Goal: Information Seeking & Learning: Learn about a topic

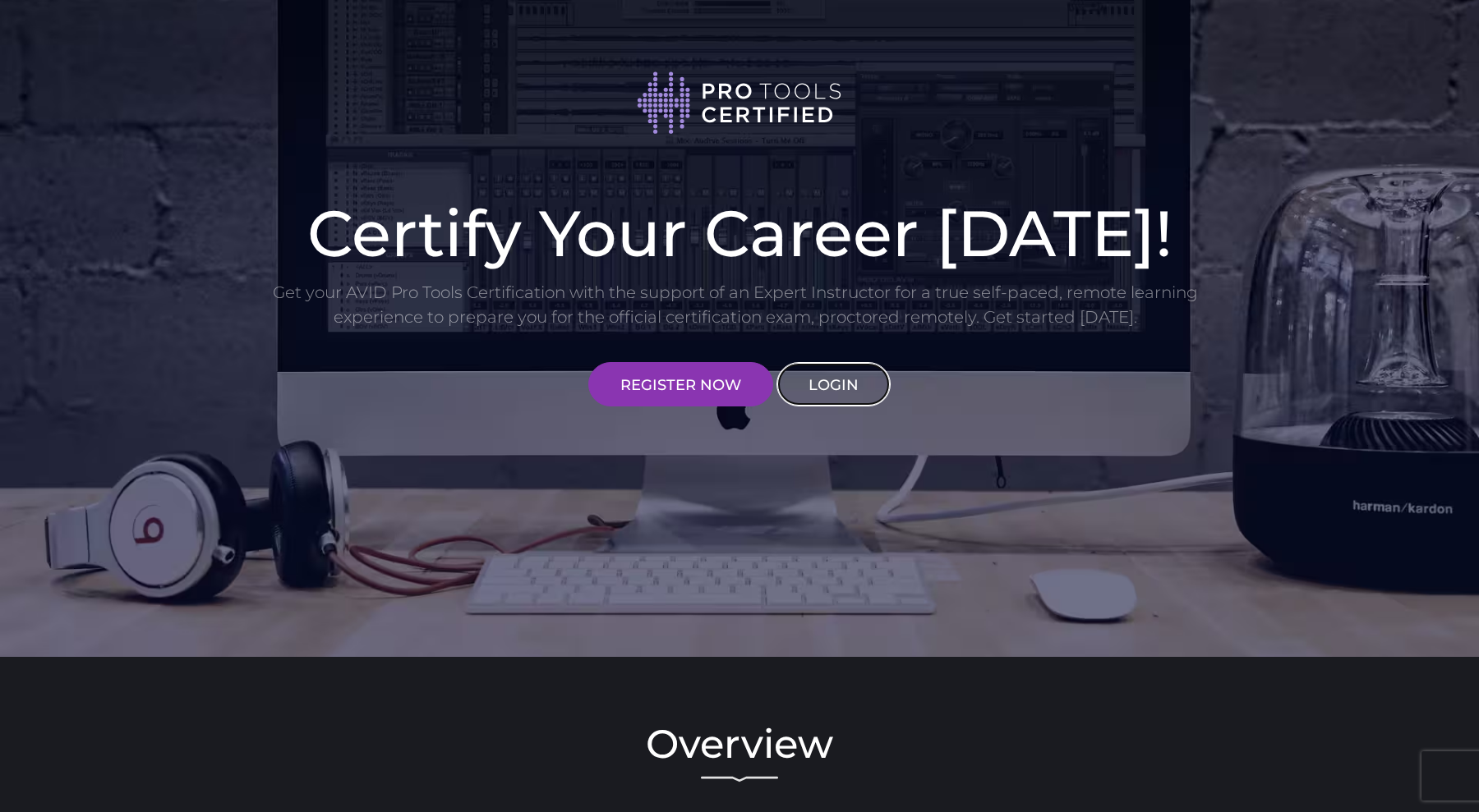
click at [833, 375] on link "LOGIN" at bounding box center [834, 384] width 114 height 44
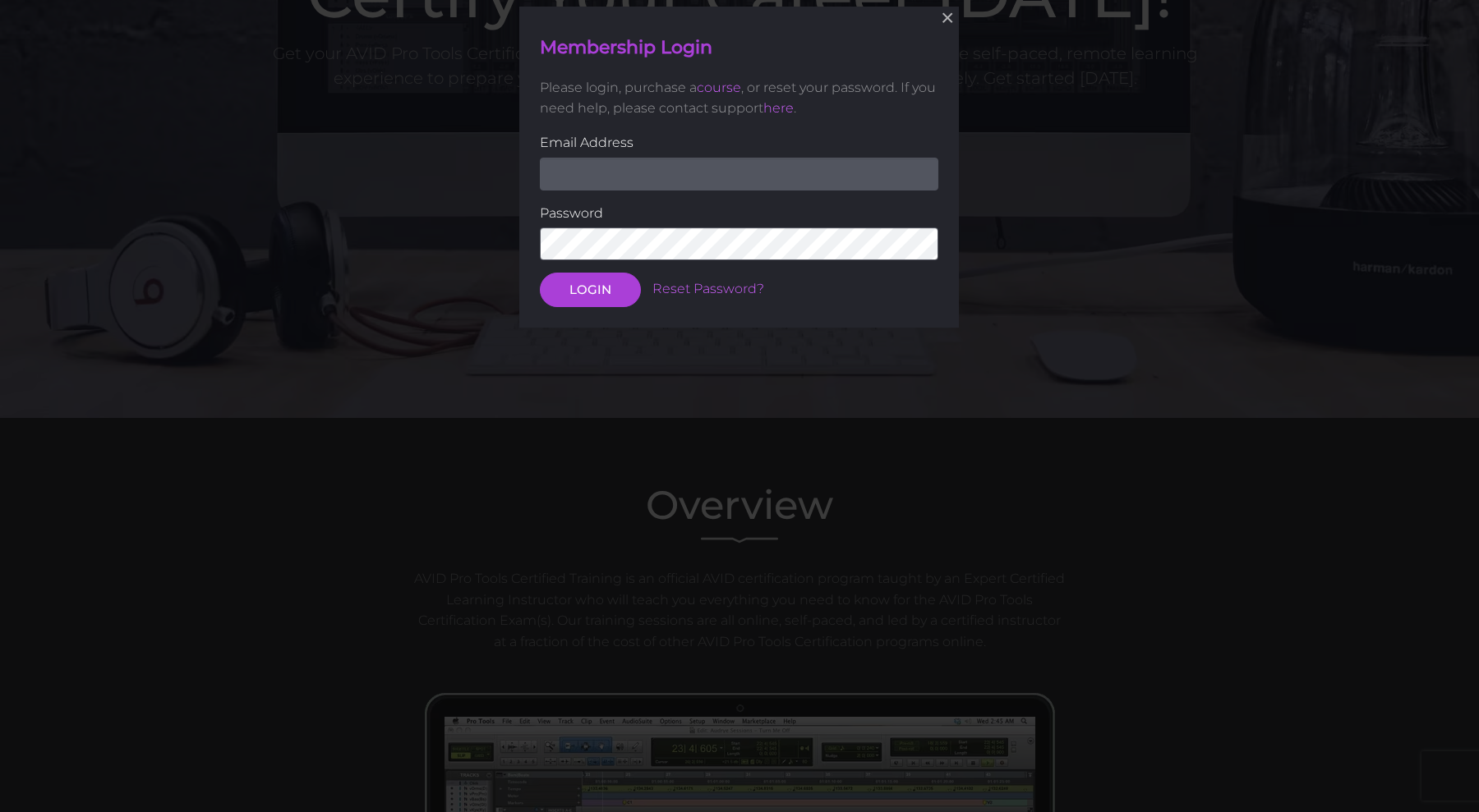
scroll to position [240, 0]
click at [698, 169] on input "email" at bounding box center [739, 172] width 399 height 33
type input "Dimenak90@gmail.com"
click at [540, 272] on button "LOGIN" at bounding box center [590, 289] width 101 height 35
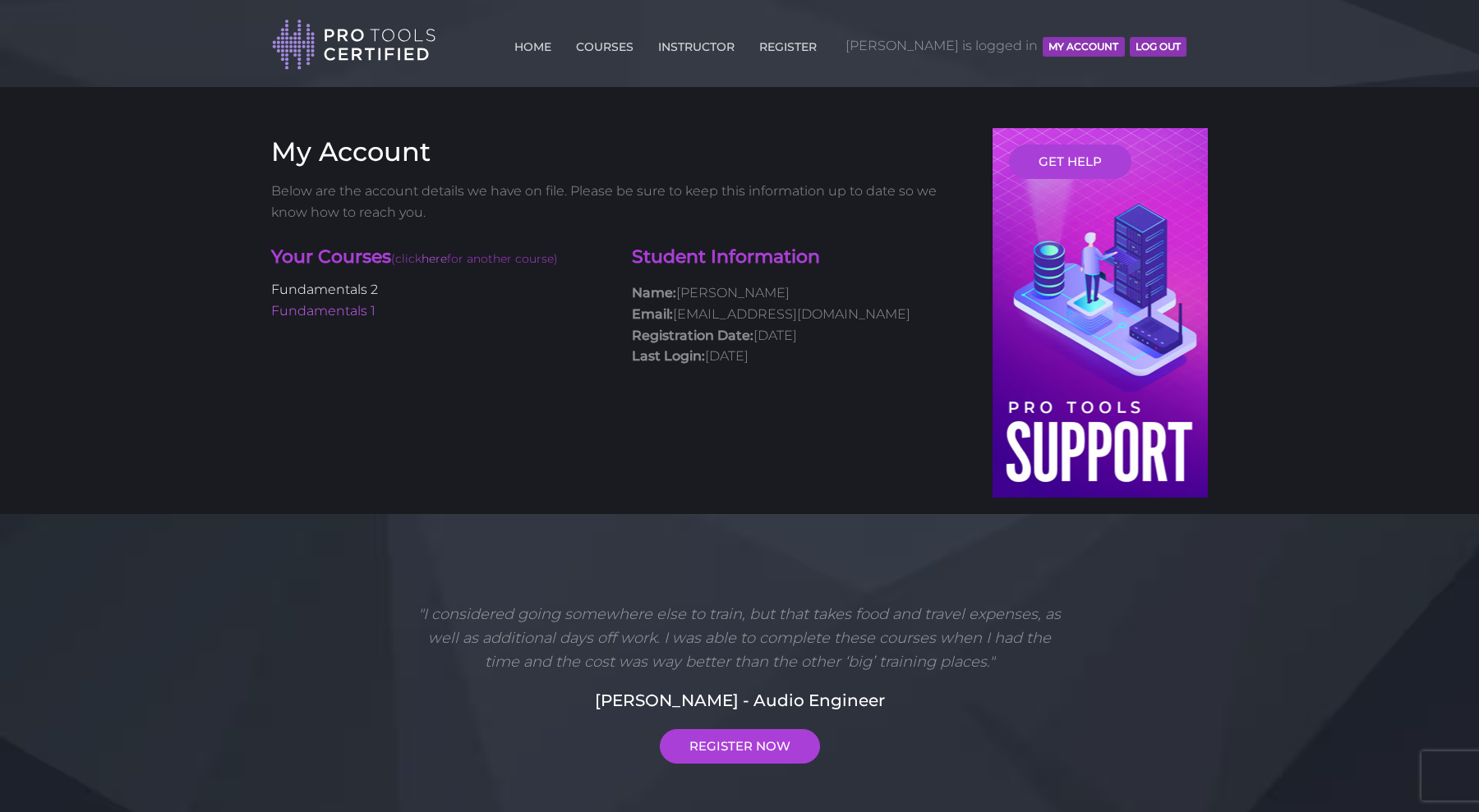
click at [315, 289] on link "Fundamentals 2" at bounding box center [325, 290] width 107 height 16
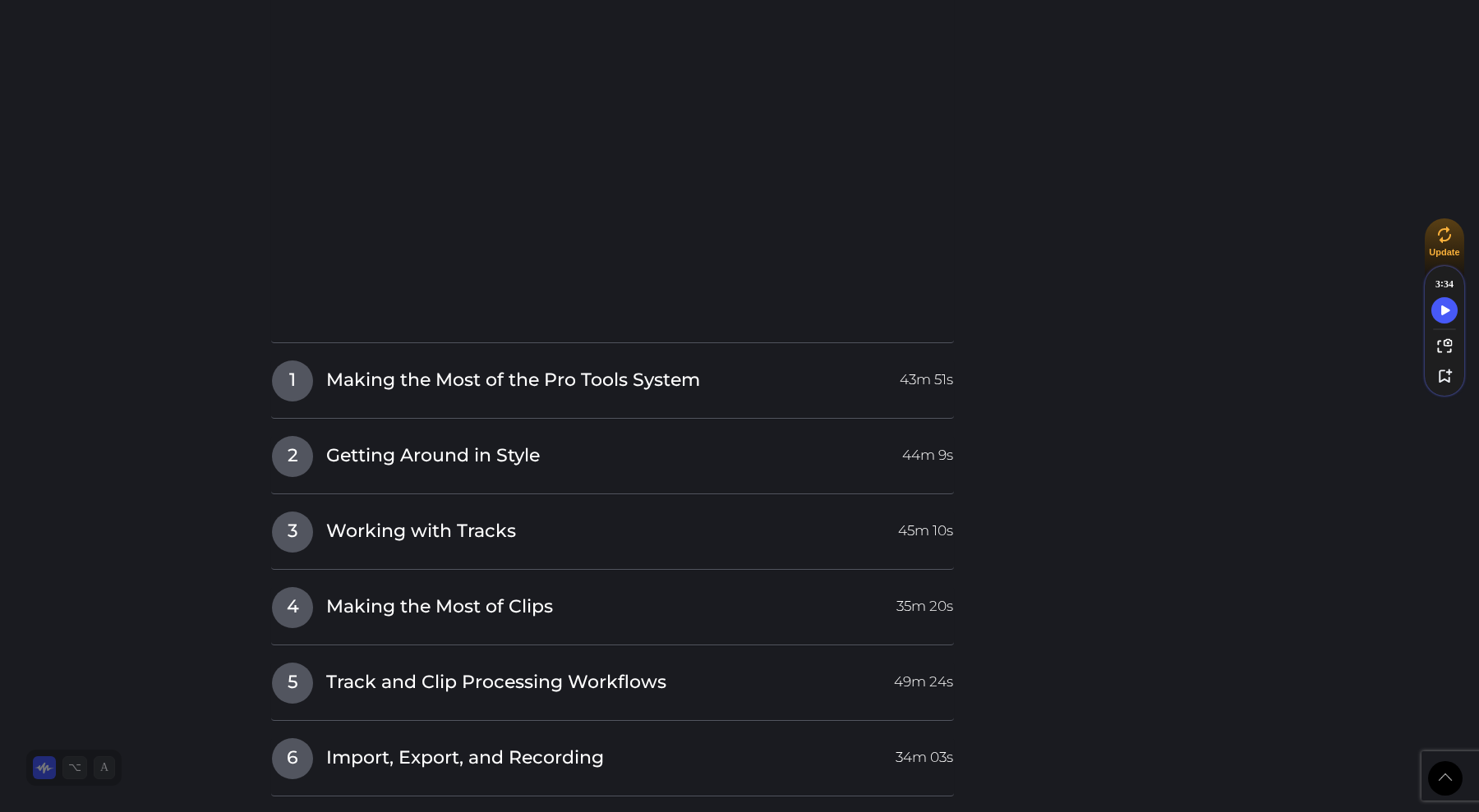
scroll to position [1843, 0]
click at [282, 383] on span "1" at bounding box center [293, 383] width 41 height 41
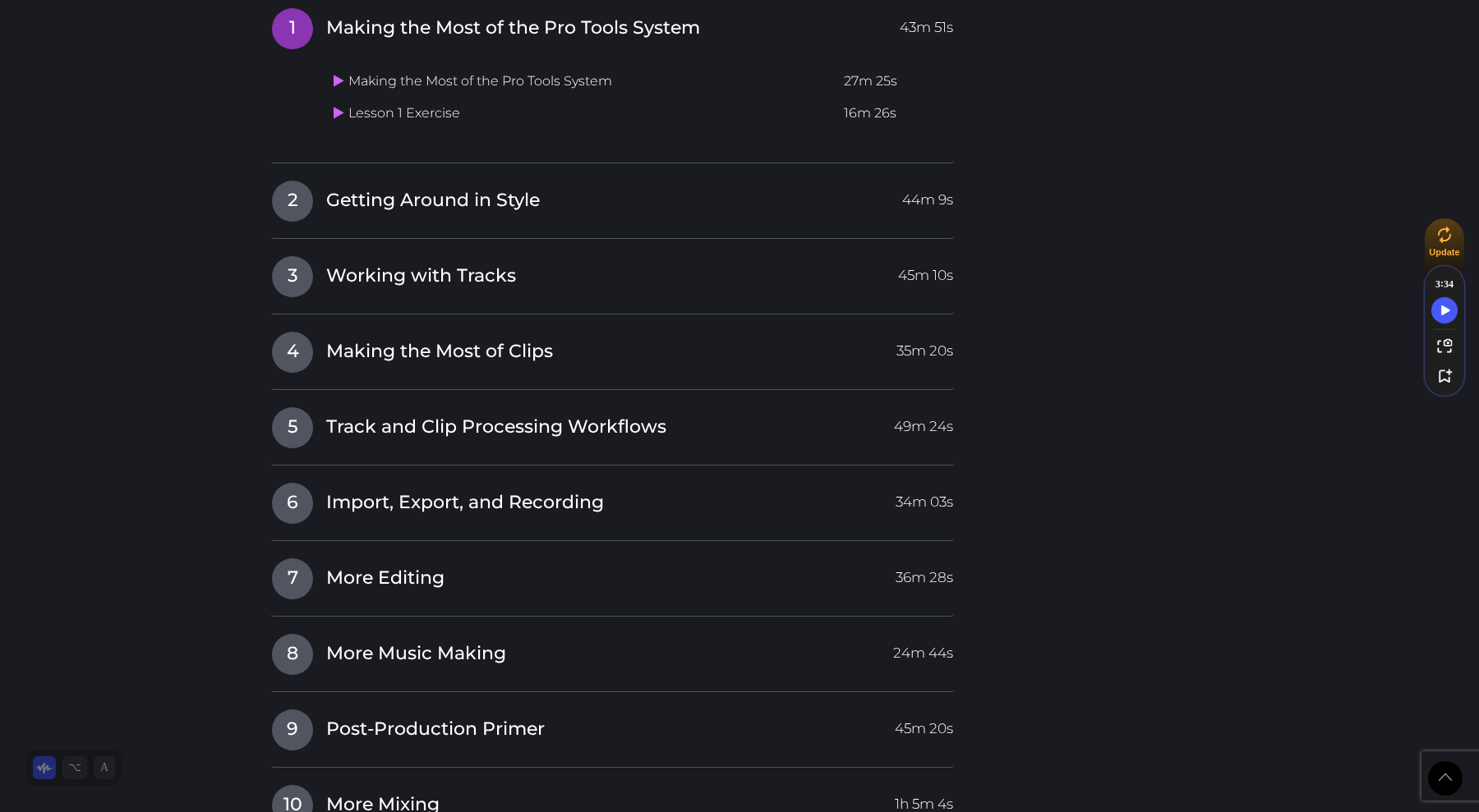
scroll to position [1843, 0]
click at [299, 202] on span "2" at bounding box center [293, 202] width 41 height 41
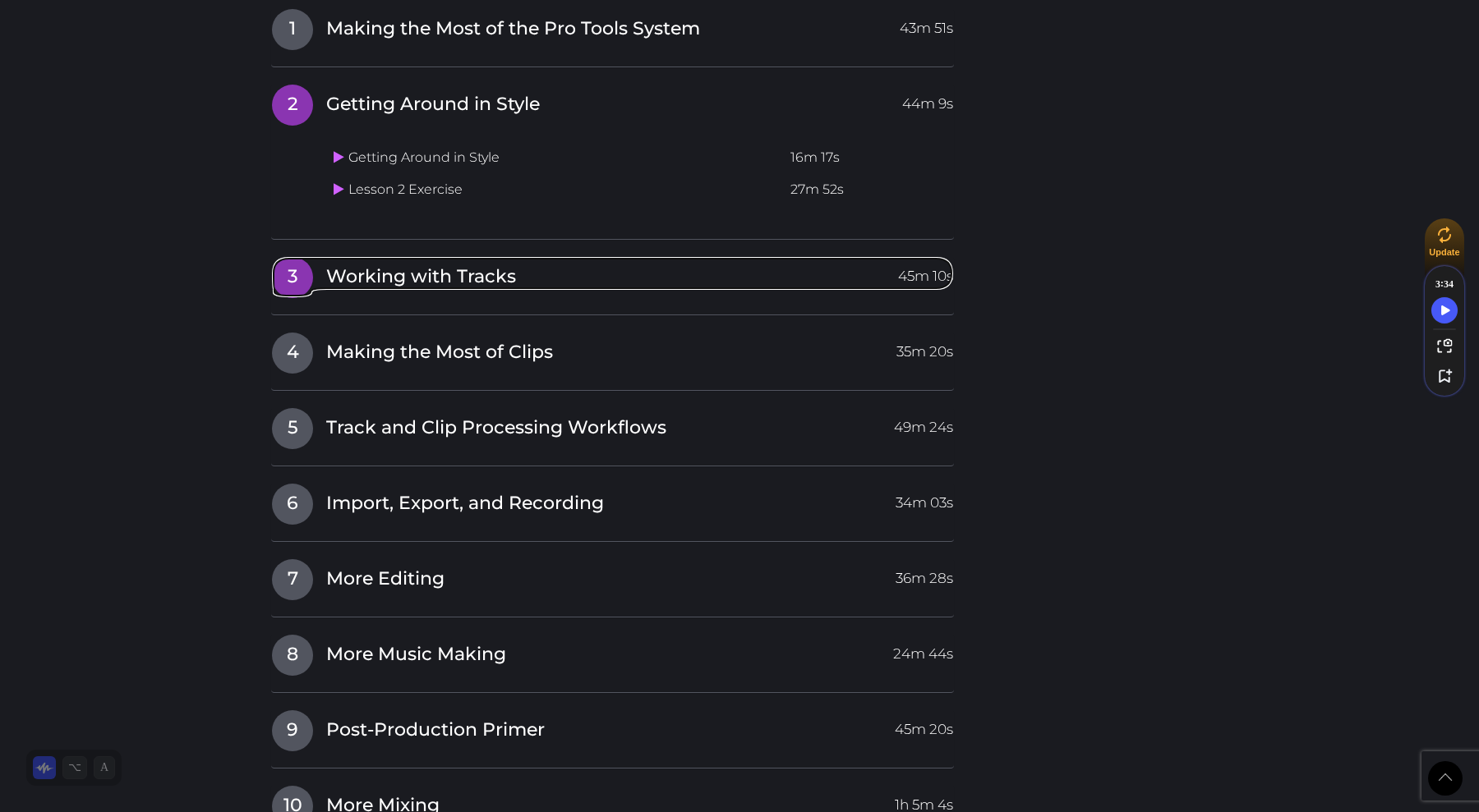
click at [292, 273] on span "3" at bounding box center [293, 278] width 41 height 41
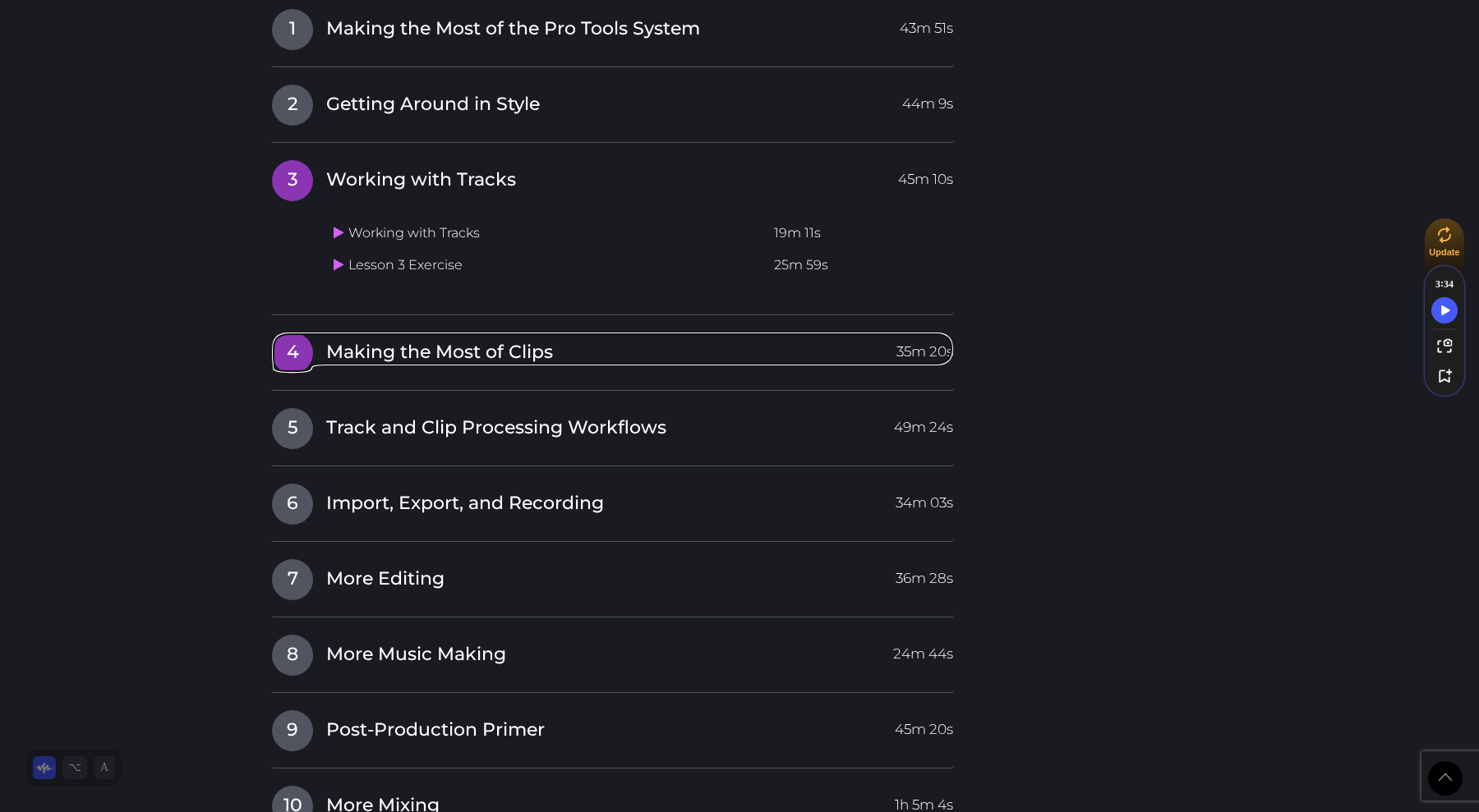
click at [294, 349] on span "4" at bounding box center [293, 353] width 41 height 41
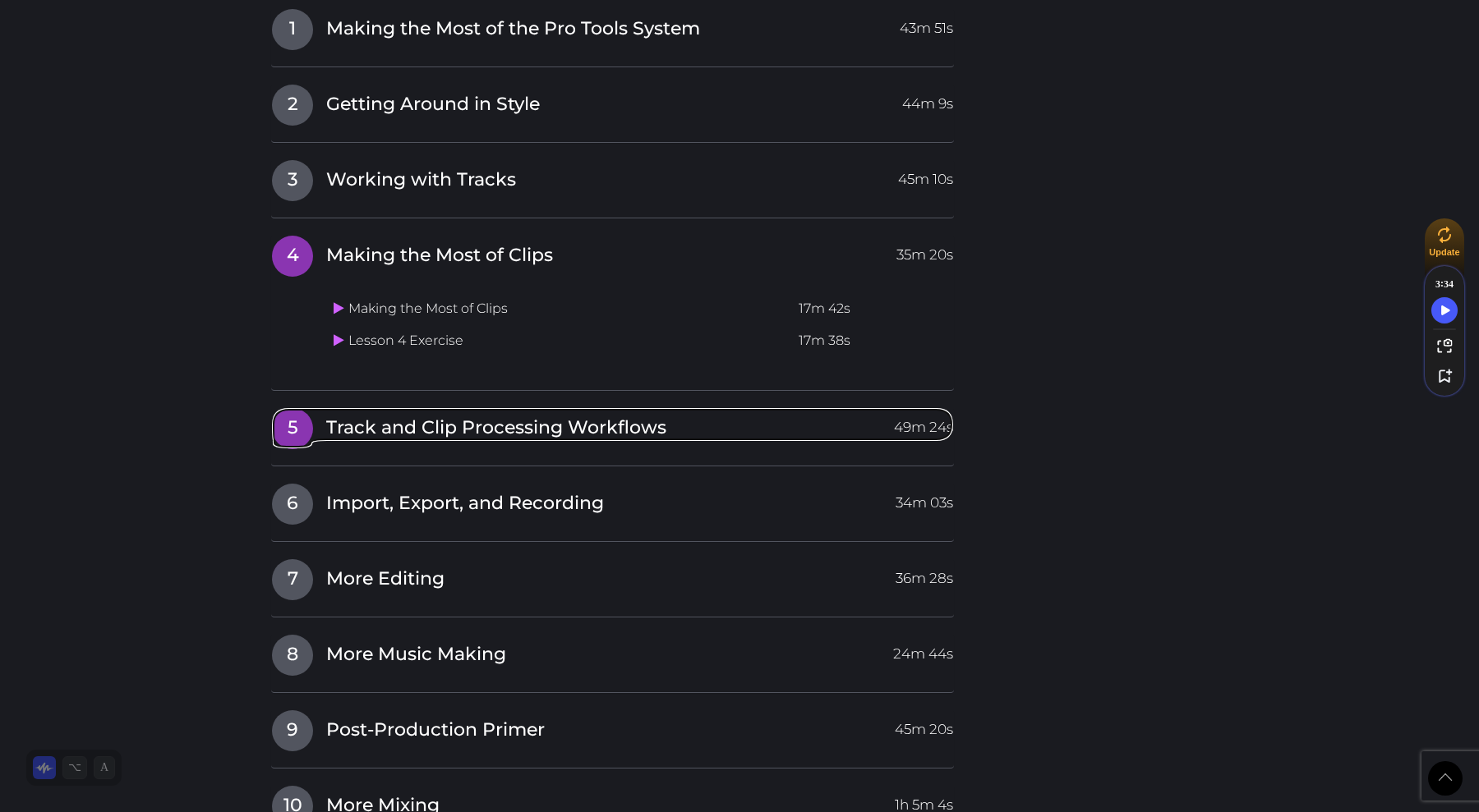
click at [287, 425] on span "5" at bounding box center [293, 429] width 41 height 41
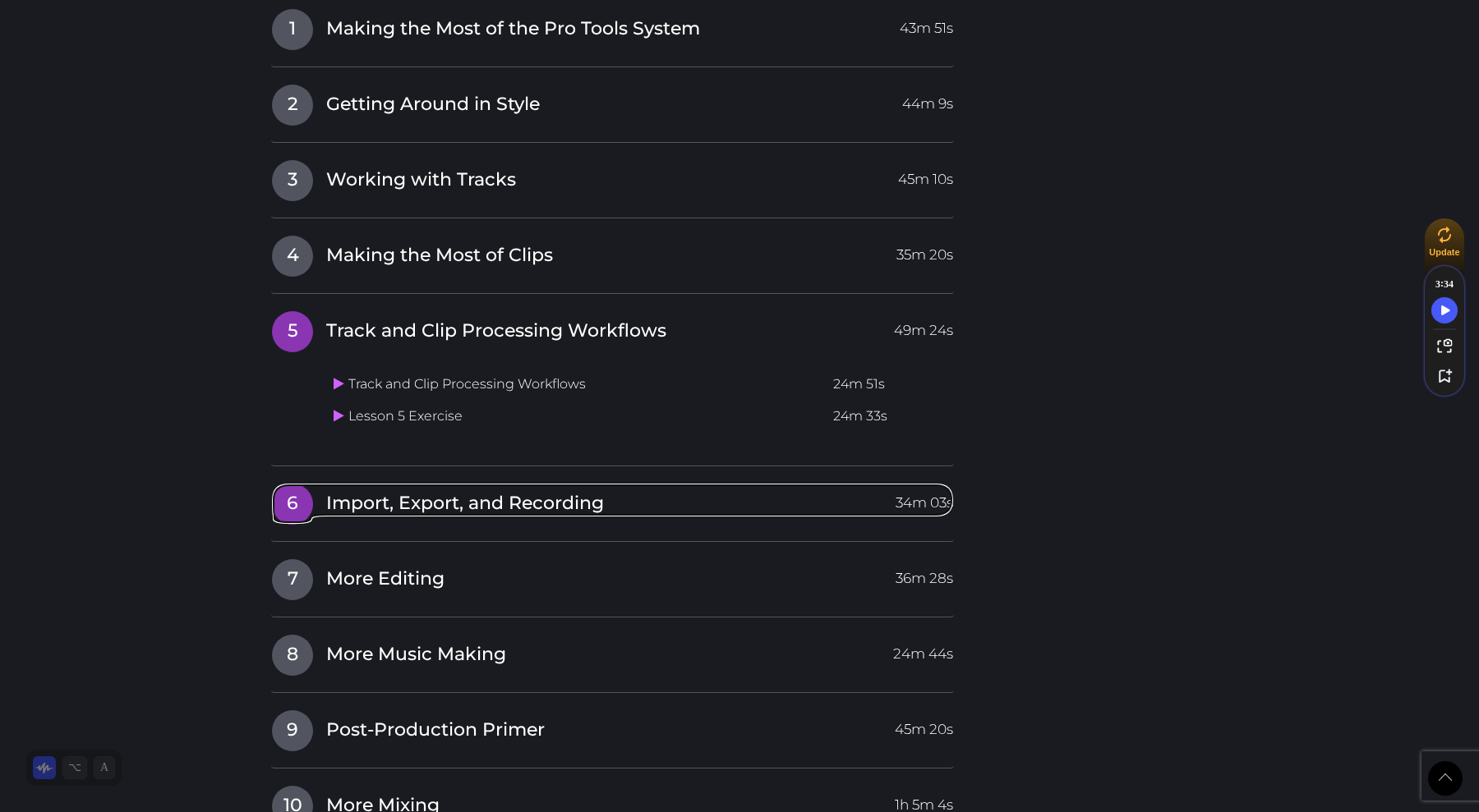
click at [292, 499] on span "6" at bounding box center [293, 504] width 41 height 41
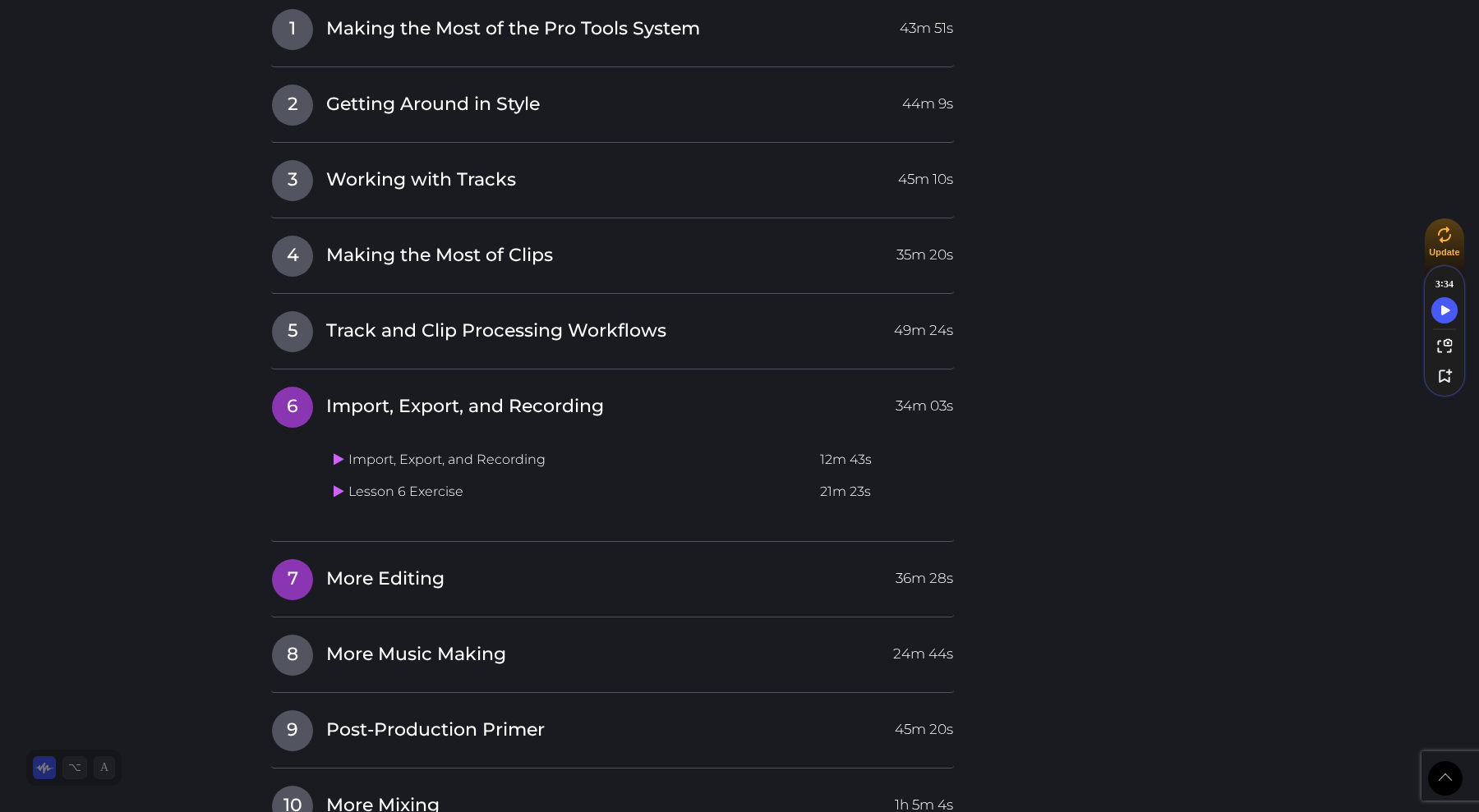
click at [292, 580] on span "7" at bounding box center [293, 580] width 41 height 41
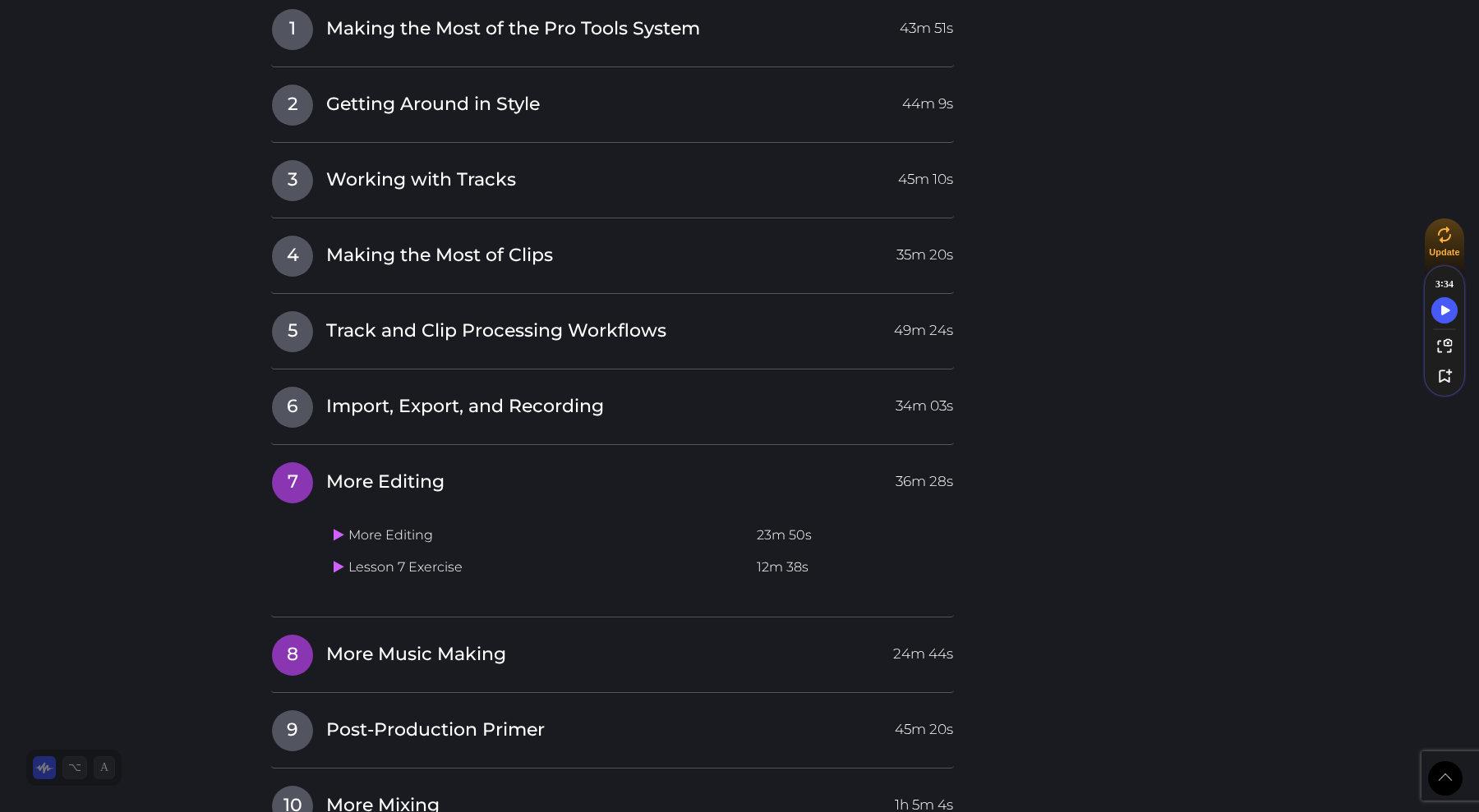
click at [292, 655] on span "8" at bounding box center [293, 656] width 41 height 41
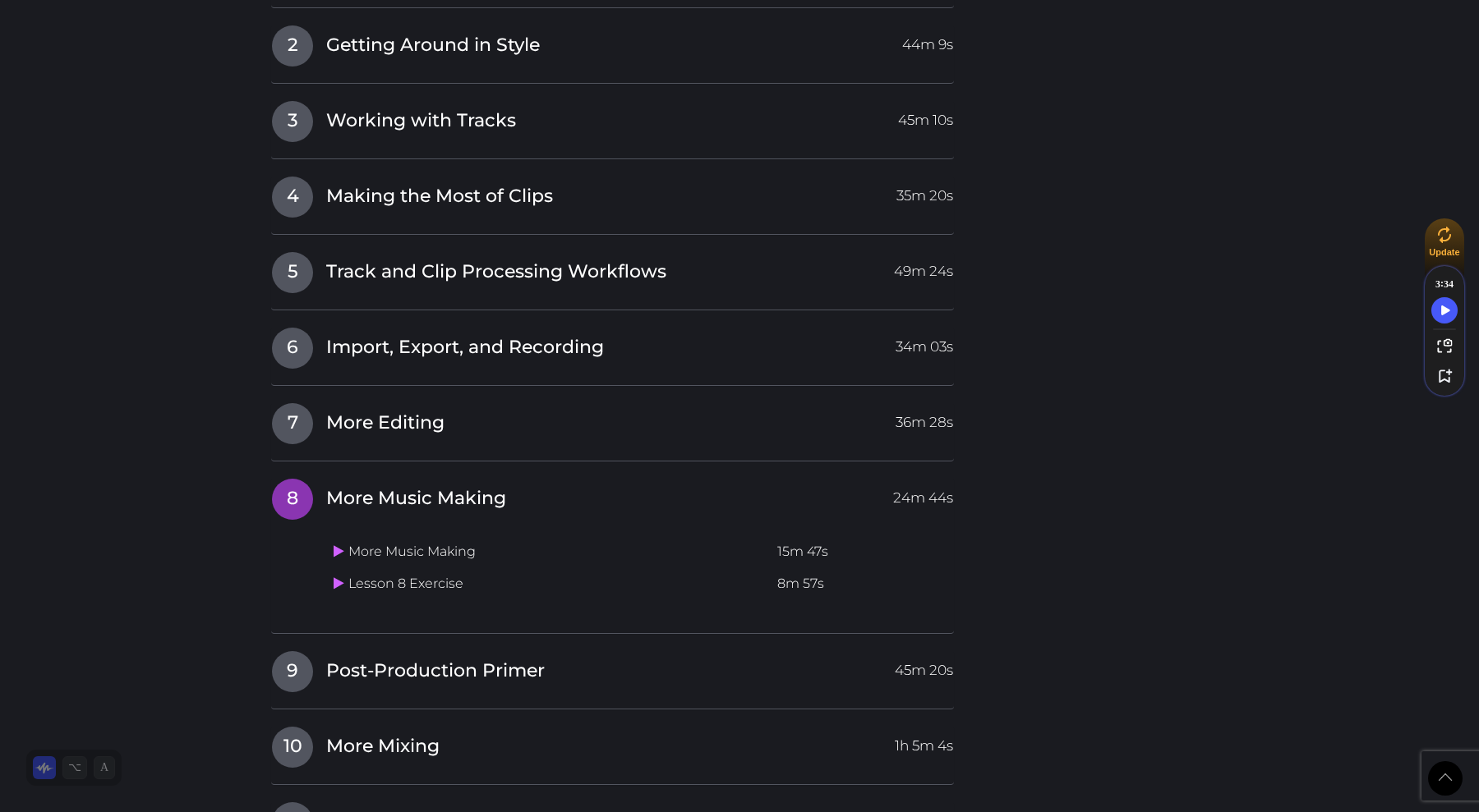
scroll to position [1916, 0]
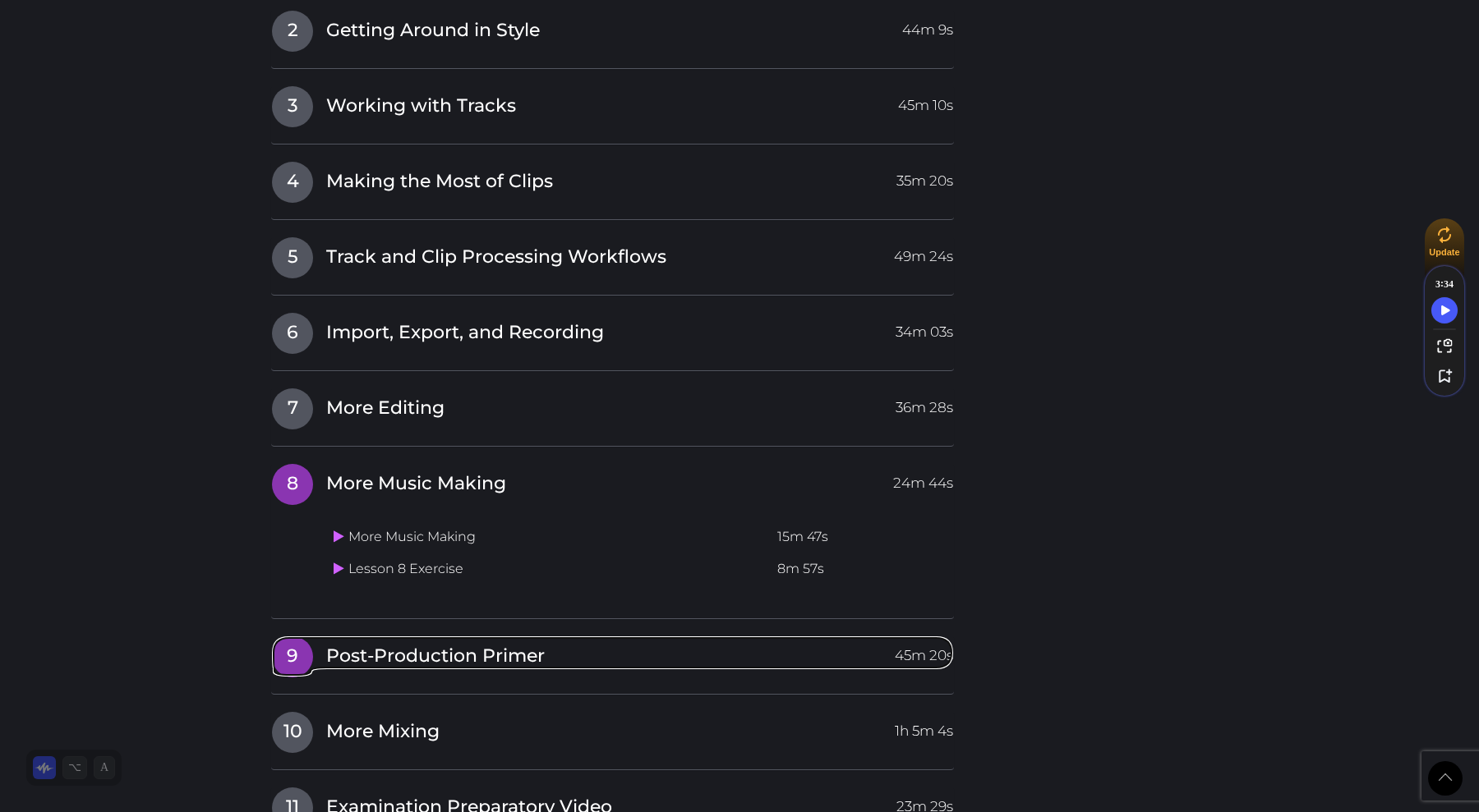
click at [291, 658] on span "9" at bounding box center [293, 657] width 41 height 41
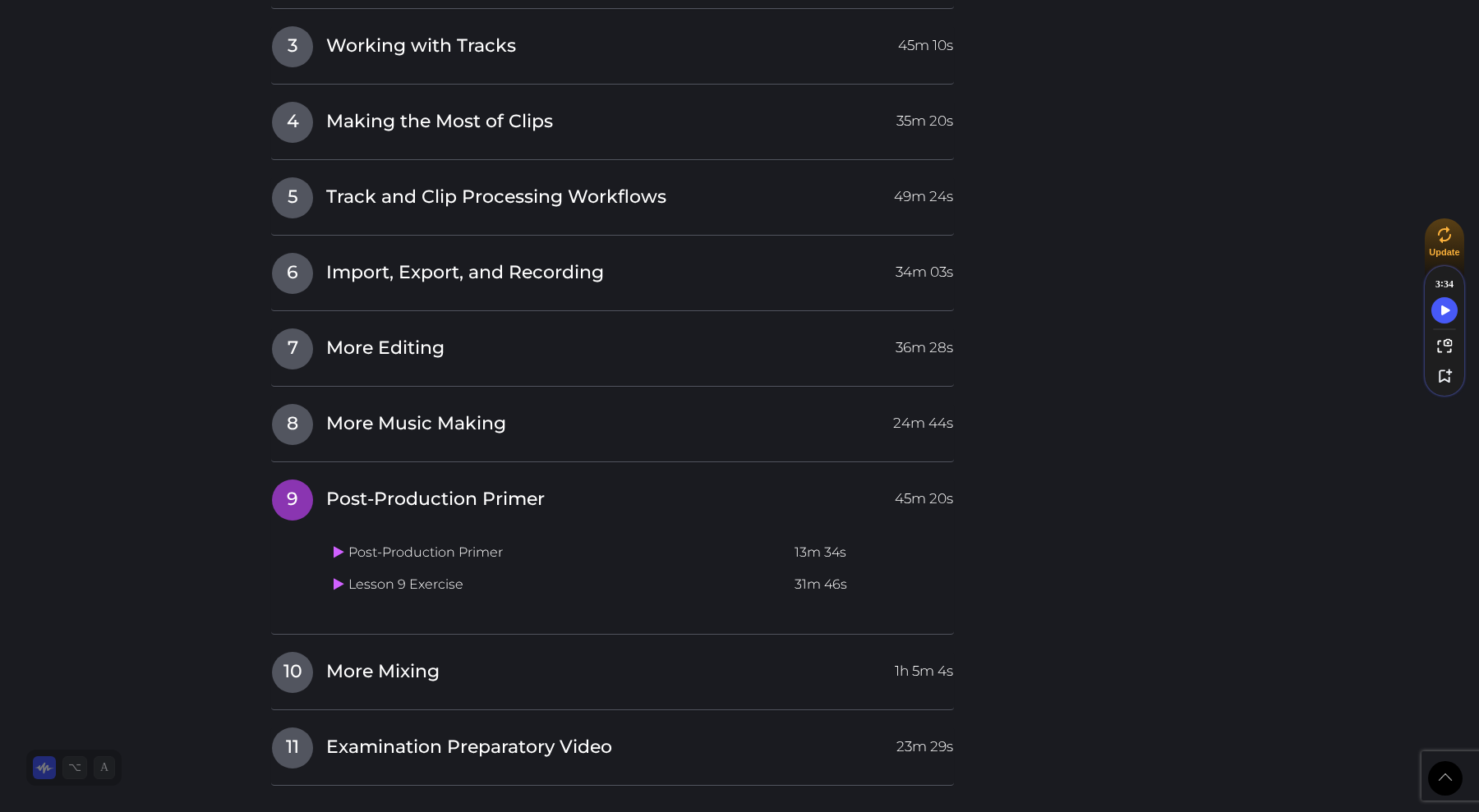
scroll to position [1990, 0]
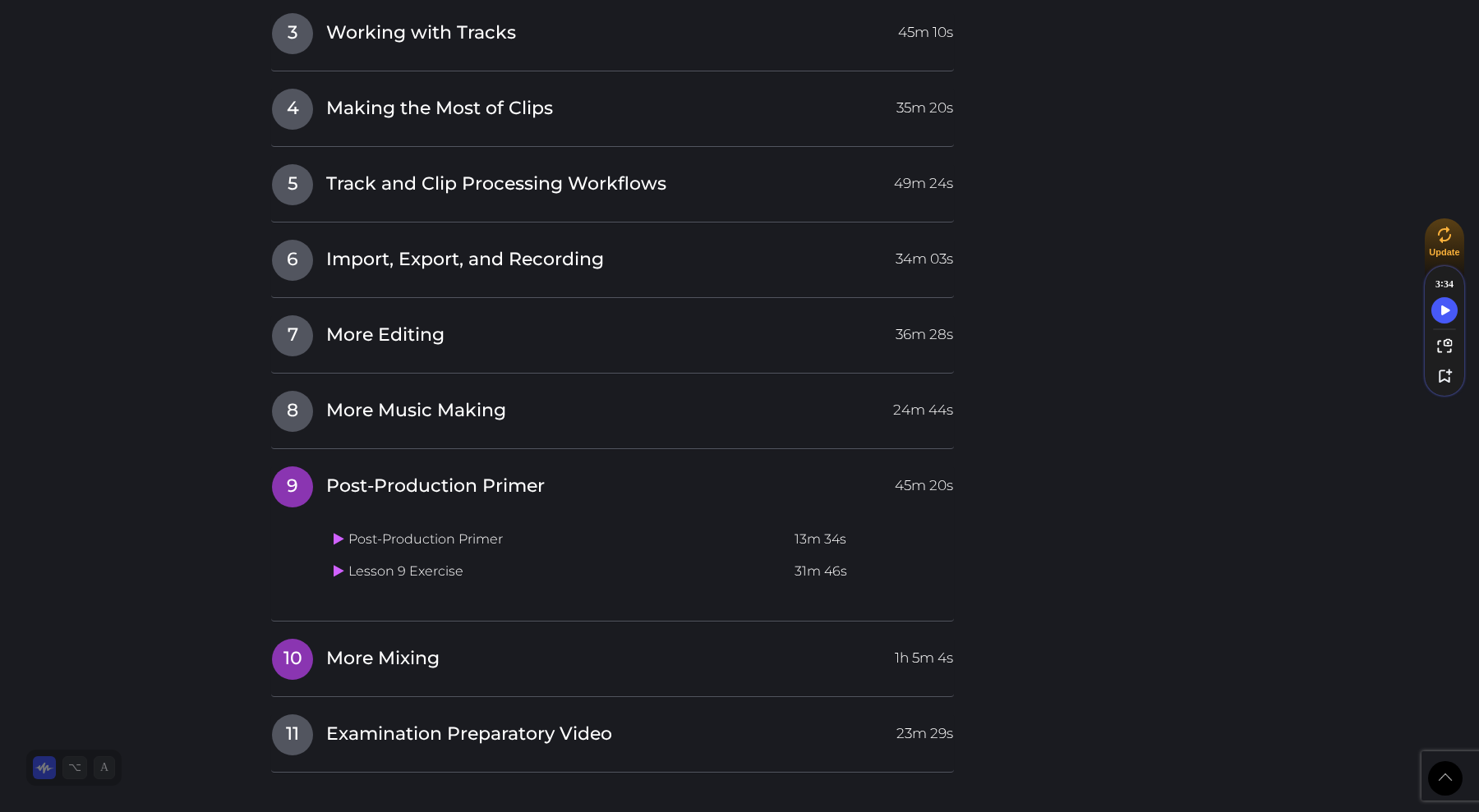
click at [291, 661] on span "10" at bounding box center [293, 660] width 41 height 41
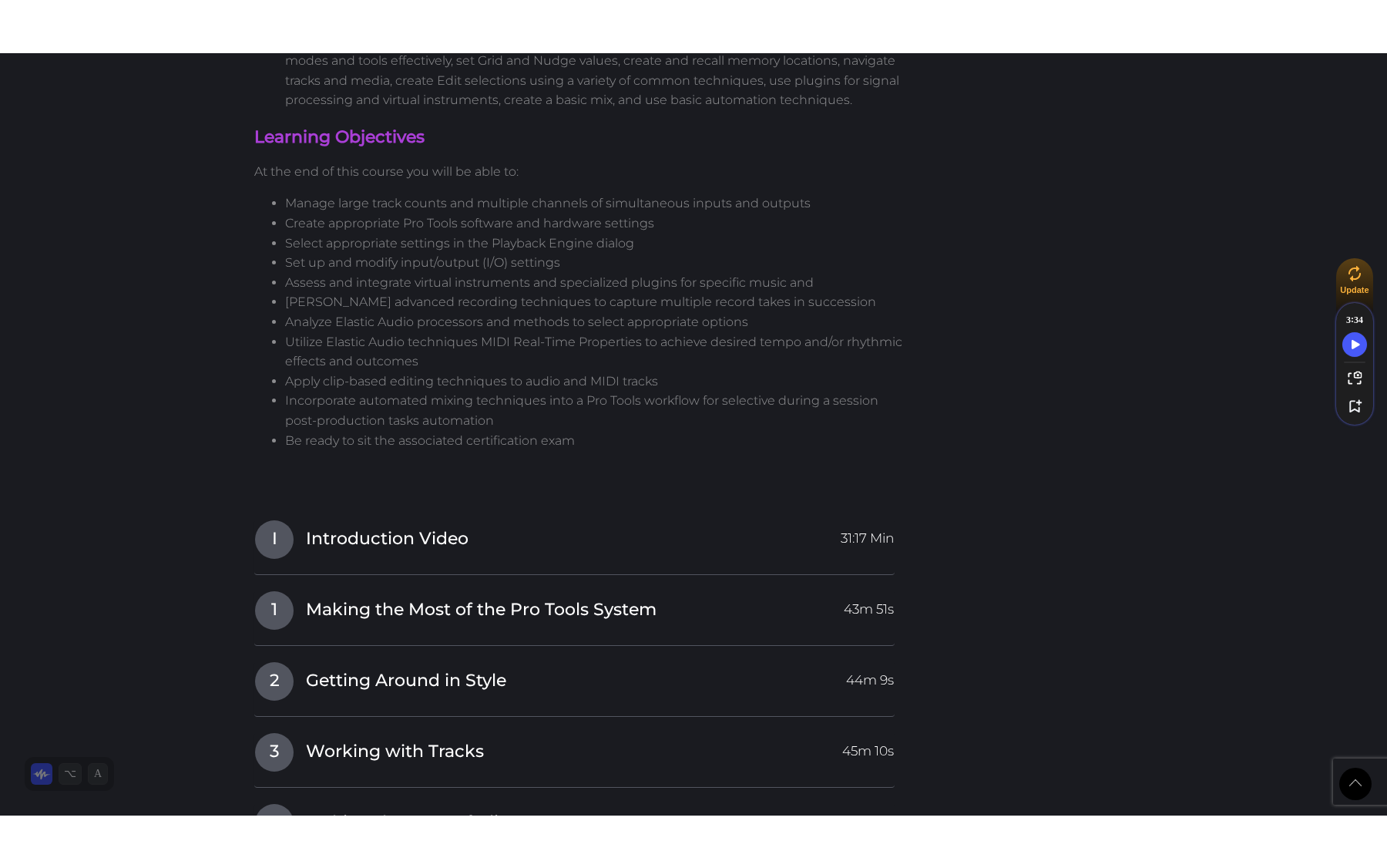
scroll to position [1207, 0]
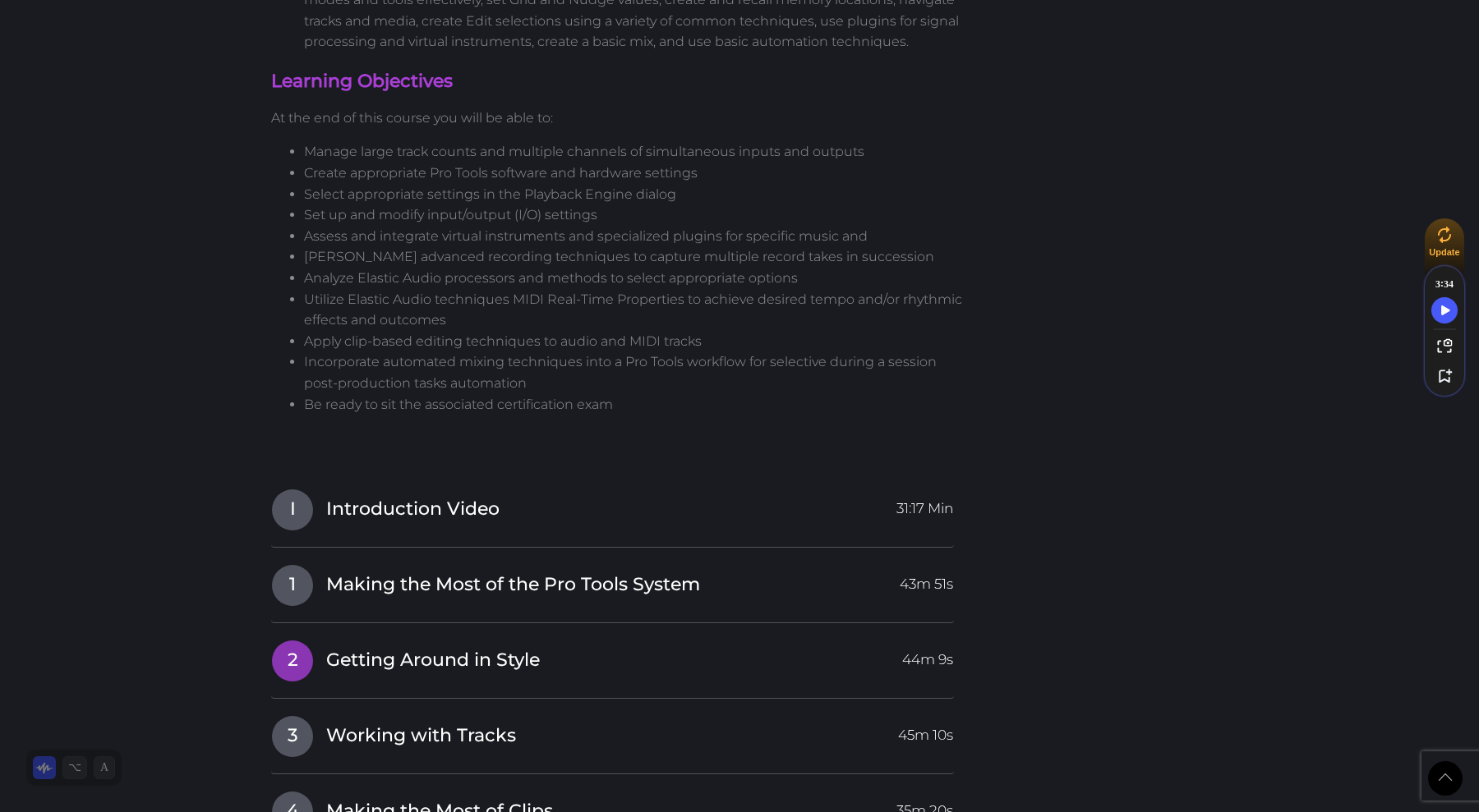
click at [287, 670] on span "2" at bounding box center [293, 661] width 41 height 41
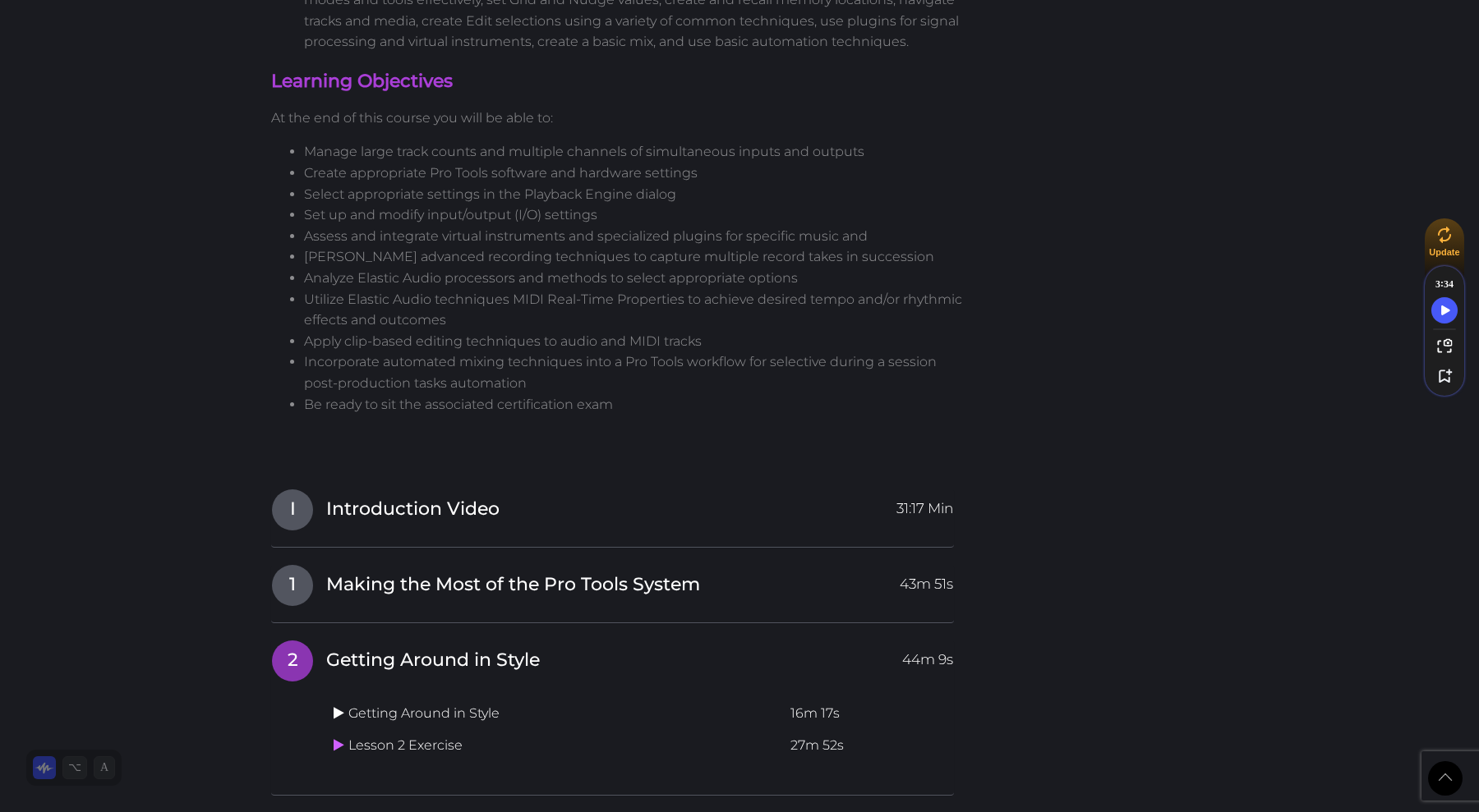
click at [341, 711] on icon at bounding box center [338, 712] width 11 height 13
